Goal: Find specific page/section: Find specific page/section

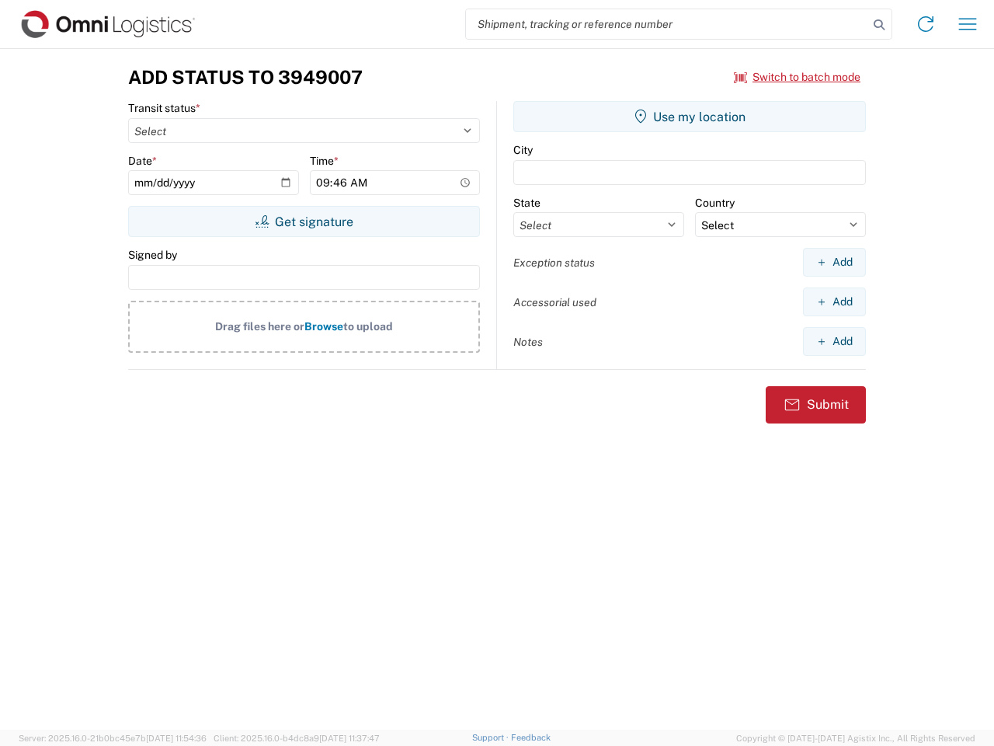
click at [667, 24] on input "search" at bounding box center [667, 24] width 402 height 30
click at [879, 25] on icon at bounding box center [880, 25] width 22 height 22
click at [926, 24] on icon at bounding box center [926, 24] width 25 height 25
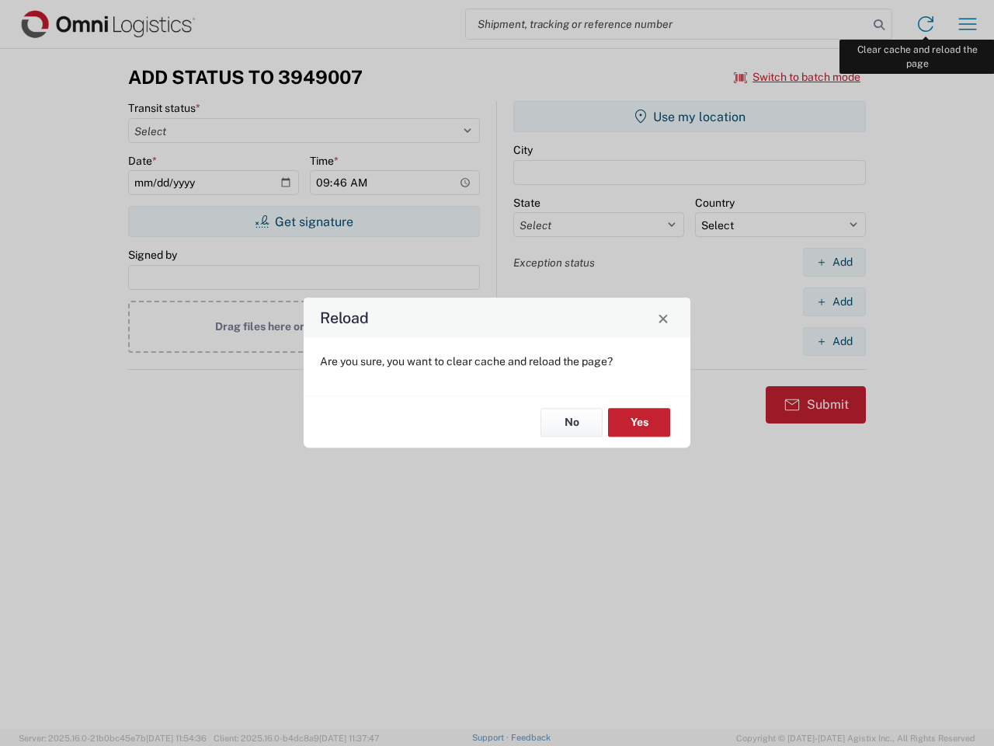
click at [968, 24] on div "Reload Are you sure, you want to clear cache and reload the page? No Yes" at bounding box center [497, 373] width 994 height 746
click at [798, 77] on div "Reload Are you sure, you want to clear cache and reload the page? No Yes" at bounding box center [497, 373] width 994 height 746
click at [304, 221] on div "Reload Are you sure, you want to clear cache and reload the page? No Yes" at bounding box center [497, 373] width 994 height 746
click at [690, 117] on div "Reload Are you sure, you want to clear cache and reload the page? No Yes" at bounding box center [497, 373] width 994 height 746
click at [834, 262] on div "Reload Are you sure, you want to clear cache and reload the page? No Yes" at bounding box center [497, 373] width 994 height 746
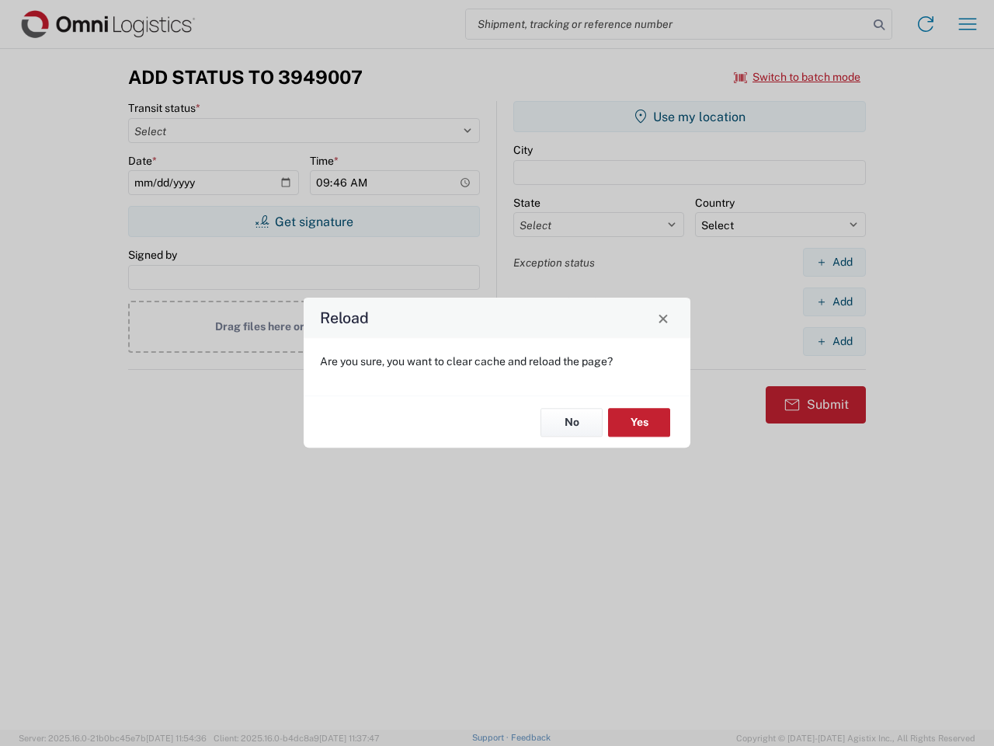
click at [834, 301] on div "Reload Are you sure, you want to clear cache and reload the page? No Yes" at bounding box center [497, 373] width 994 height 746
click at [834, 341] on div "Reload Are you sure, you want to clear cache and reload the page? No Yes" at bounding box center [497, 373] width 994 height 746
